Goal: Information Seeking & Learning: Learn about a topic

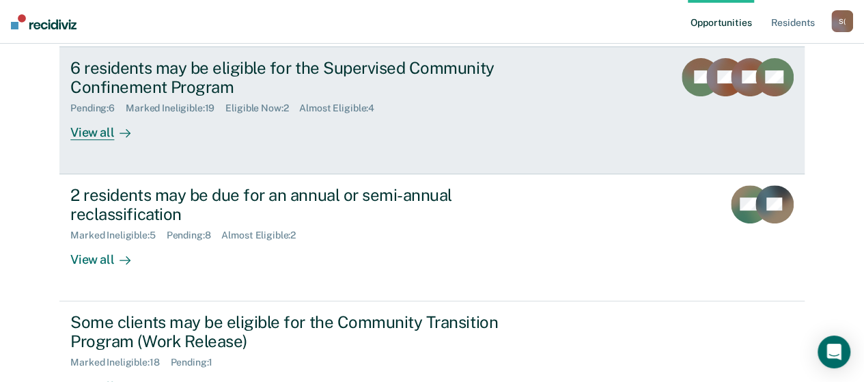
scroll to position [137, 0]
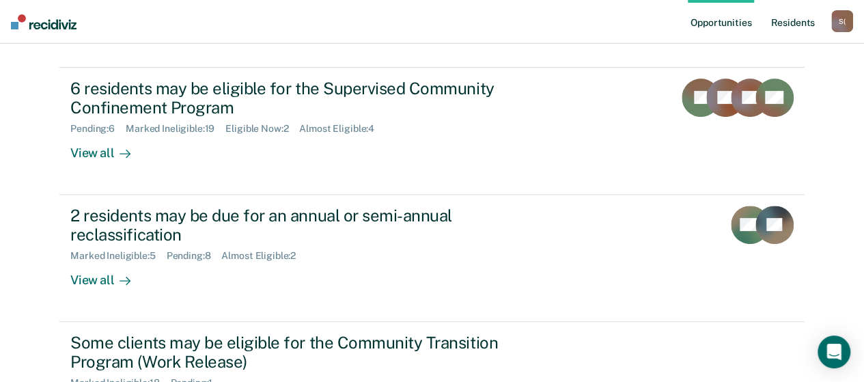
click at [805, 27] on link "Resident s" at bounding box center [793, 22] width 50 height 44
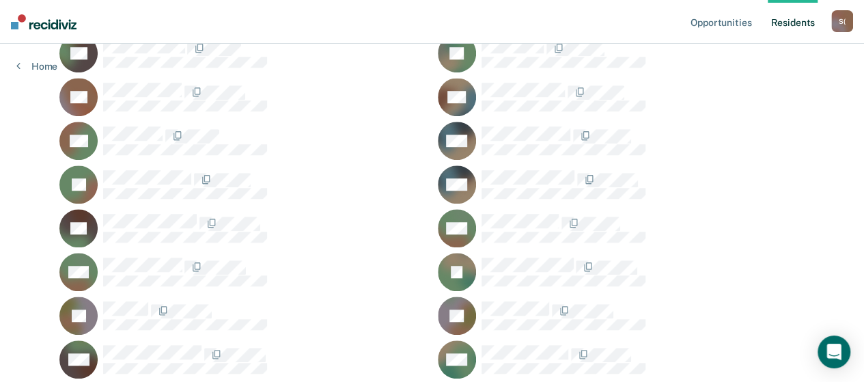
scroll to position [547, 0]
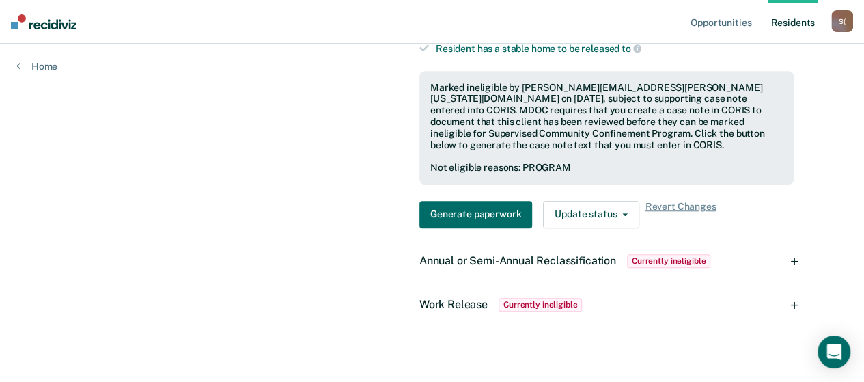
scroll to position [464, 0]
click at [803, 288] on div "Work Release Currently ineligible" at bounding box center [607, 304] width 396 height 44
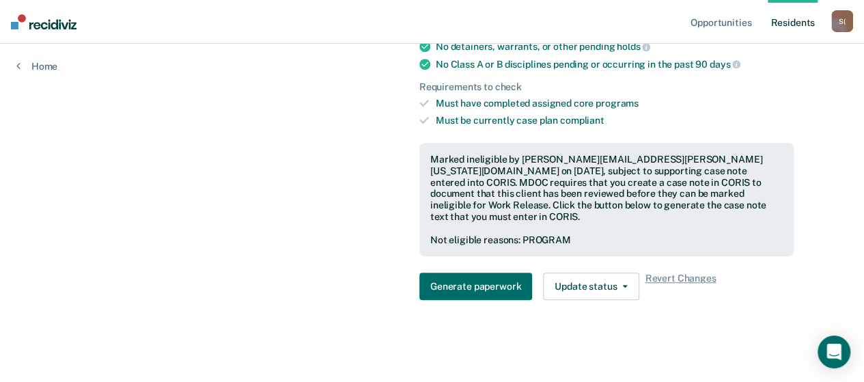
scroll to position [447, 0]
